Goal: Task Accomplishment & Management: Use online tool/utility

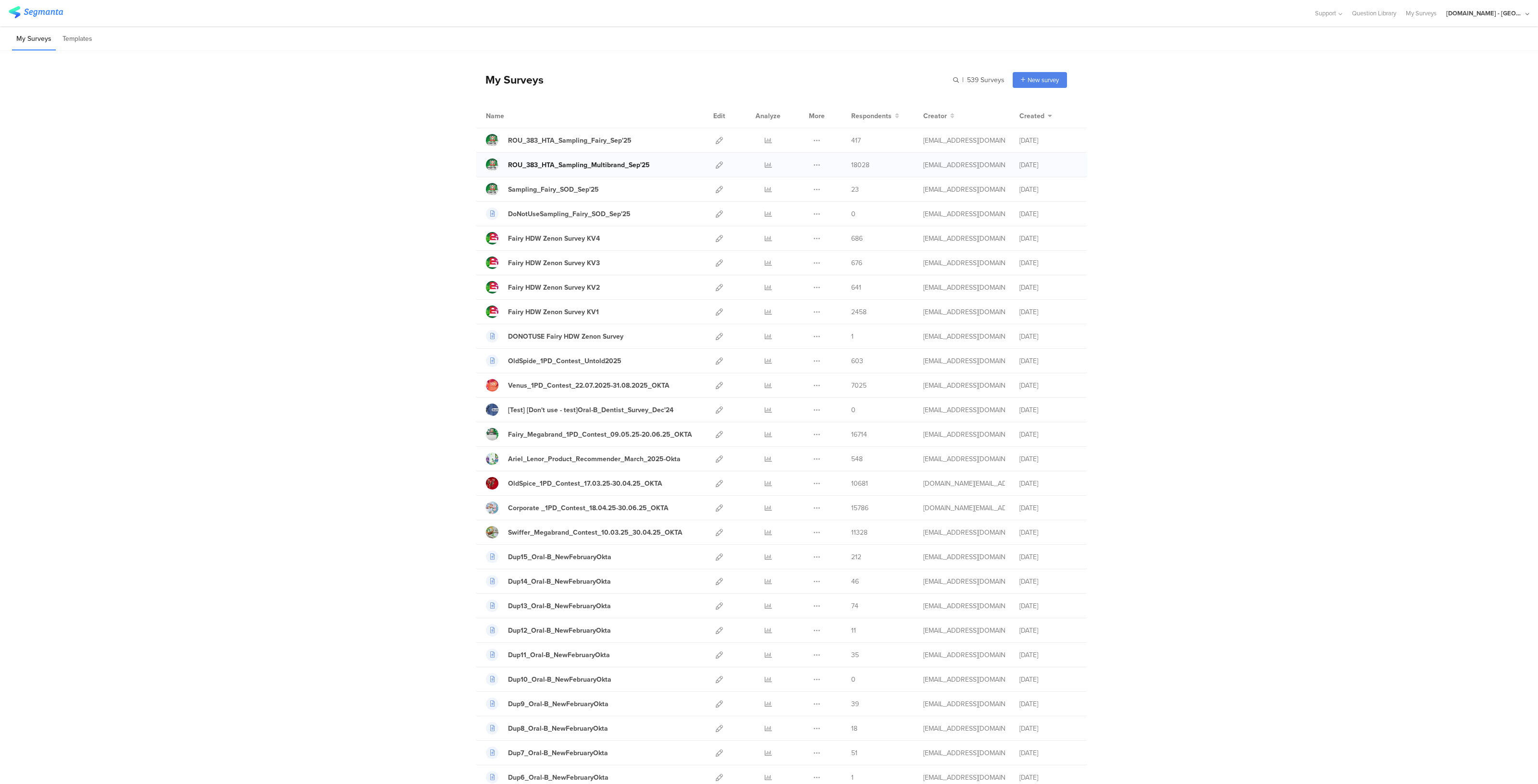
click at [616, 163] on div "ROU_383_HTA_Sampling_Multibrand_Sep'25" at bounding box center [578, 166] width 142 height 10
click at [715, 169] on link at bounding box center [719, 165] width 7 height 24
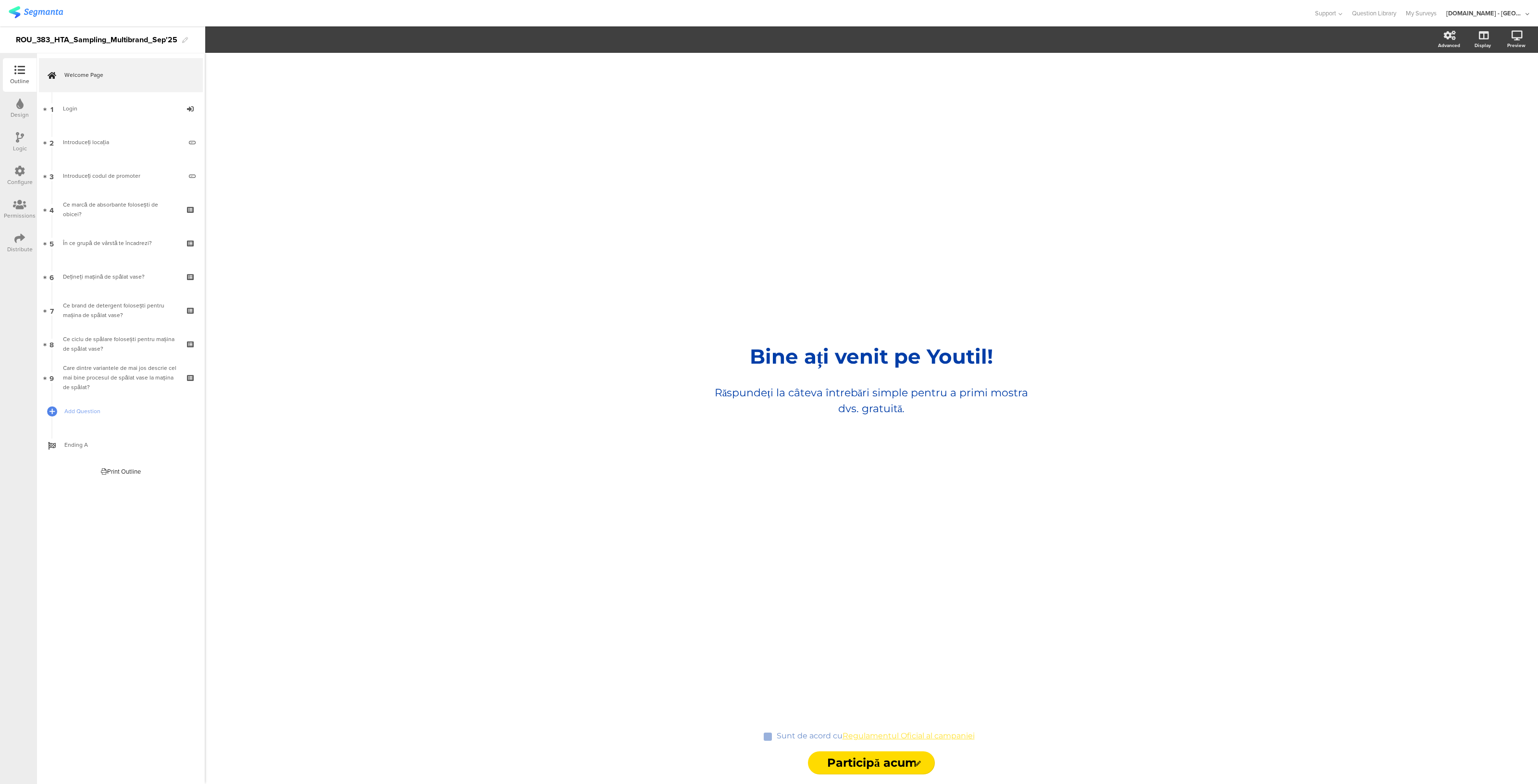
click at [15, 245] on div "Distribute" at bounding box center [20, 250] width 26 height 9
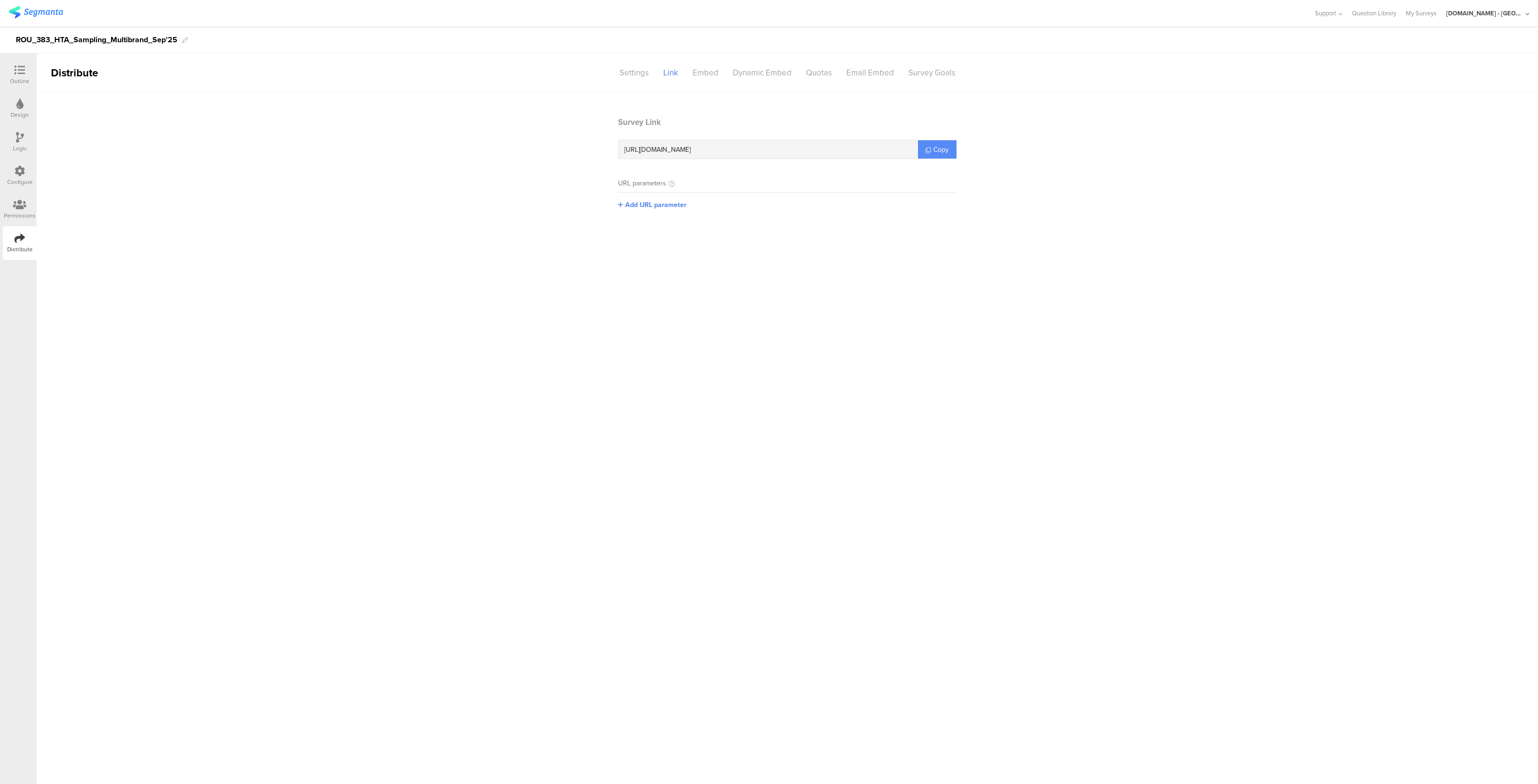
click at [942, 149] on span "Copy" at bounding box center [941, 150] width 15 height 10
